Goal: Find specific page/section: Find specific page/section

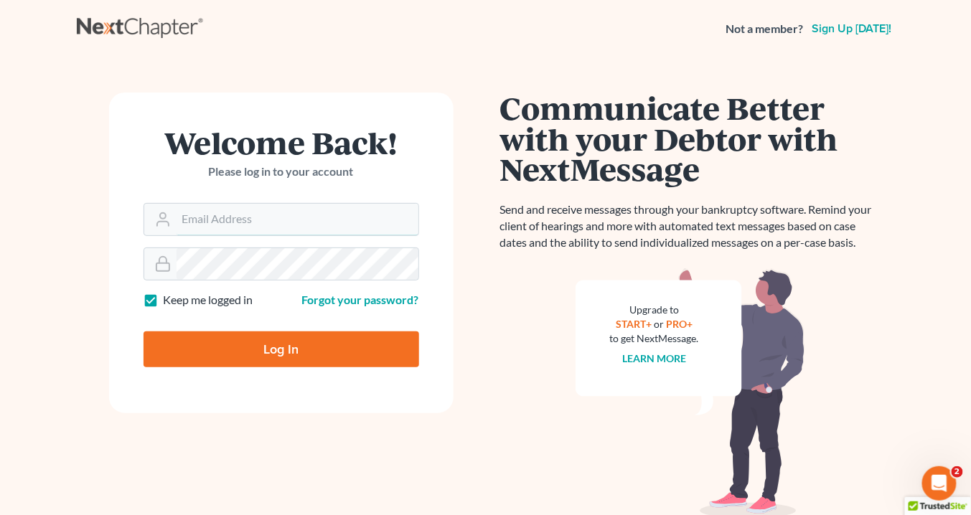
type input "info@saedilawgroup.com"
click at [303, 346] on input "Log In" at bounding box center [282, 350] width 276 height 36
type input "Thinking..."
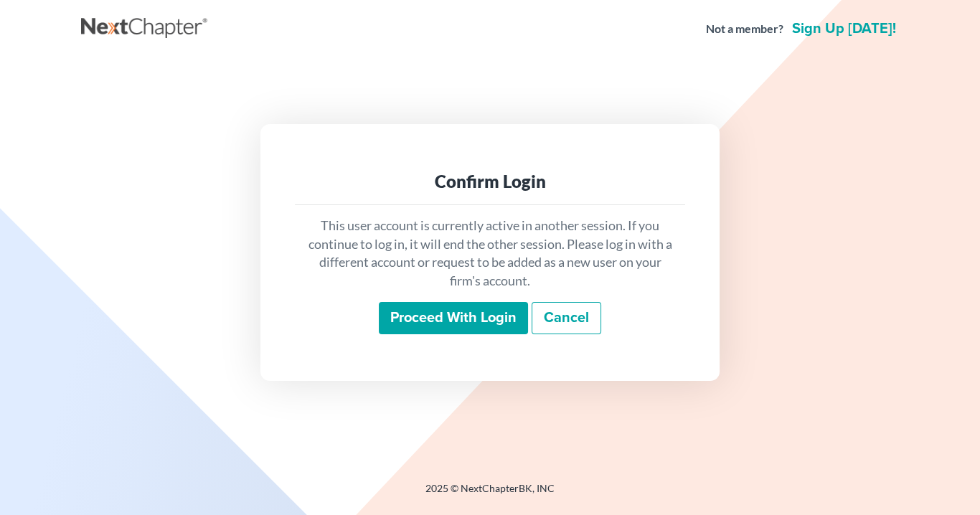
click at [465, 324] on input "Proceed with login" at bounding box center [453, 318] width 149 height 33
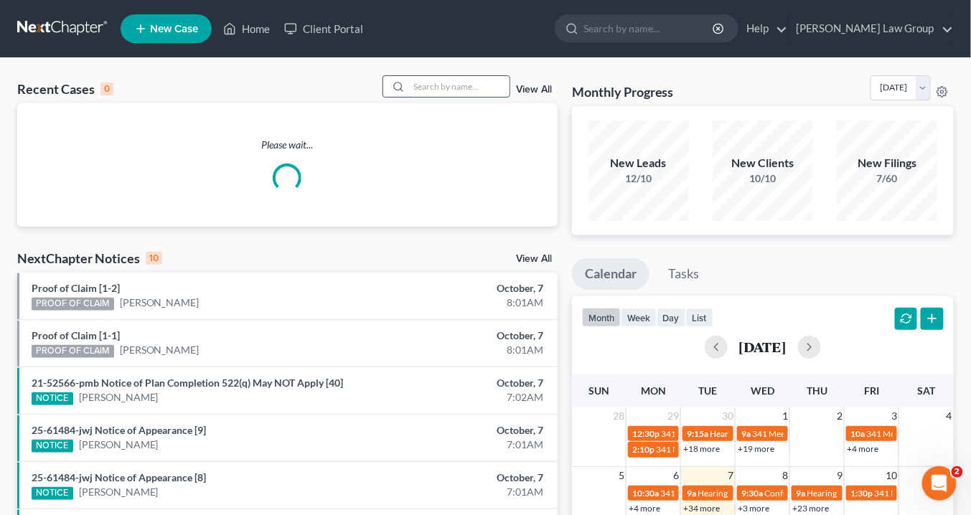
click at [442, 87] on input "search" at bounding box center [459, 86] width 100 height 21
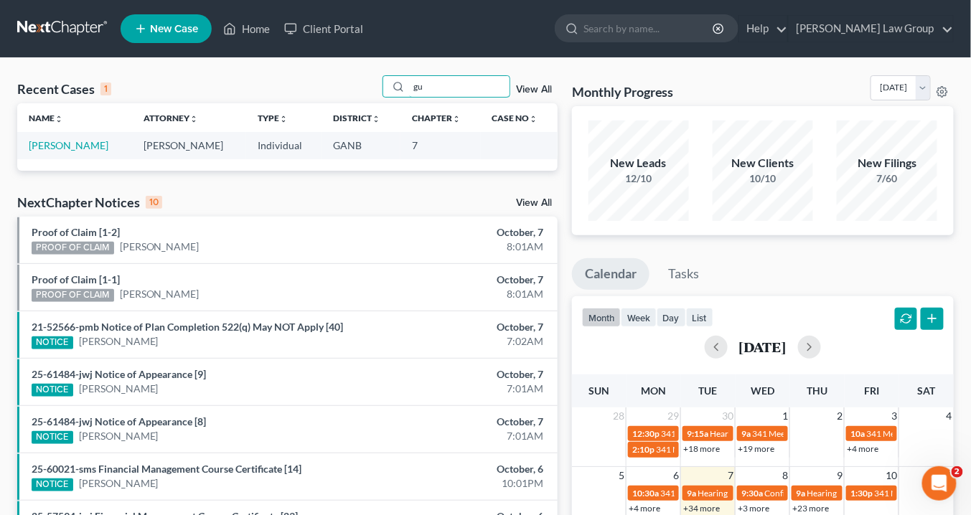
type input "g"
type input "randol"
click at [72, 143] on link "Randolph, Latoya" at bounding box center [69, 145] width 80 height 12
